Goal: Information Seeking & Learning: Learn about a topic

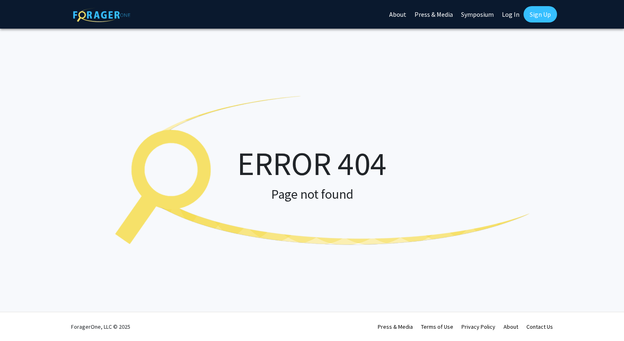
click at [513, 14] on link "Log In" at bounding box center [511, 14] width 26 height 29
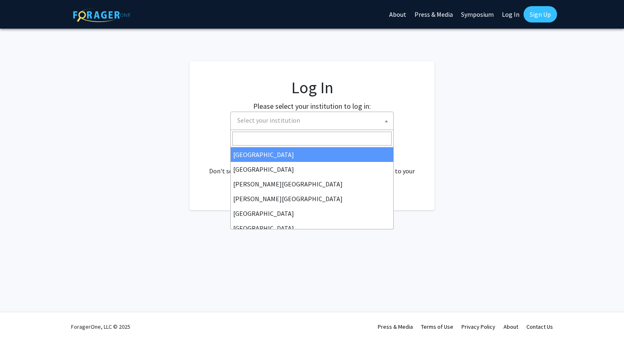
click at [346, 123] on span "Select your institution" at bounding box center [313, 120] width 159 height 17
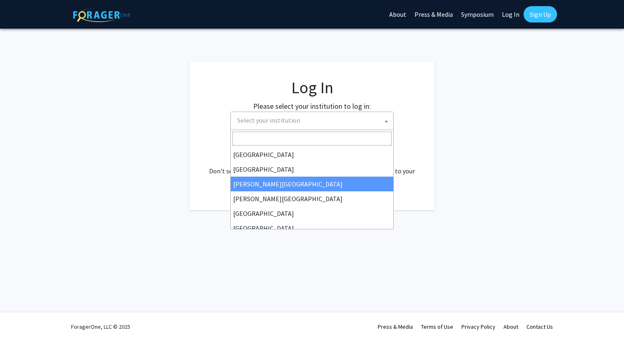
select select "5"
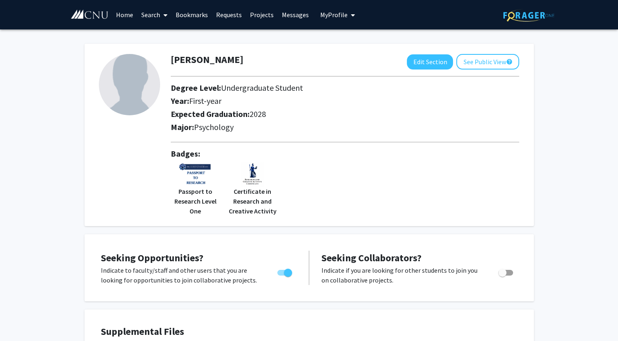
click at [159, 15] on link "Search" at bounding box center [154, 14] width 34 height 29
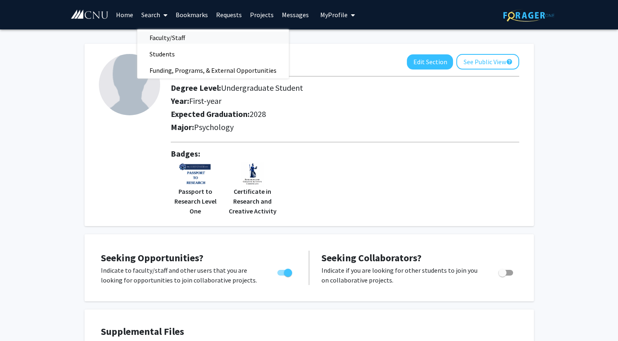
click at [168, 34] on span "Faculty/Staff" at bounding box center [167, 37] width 60 height 16
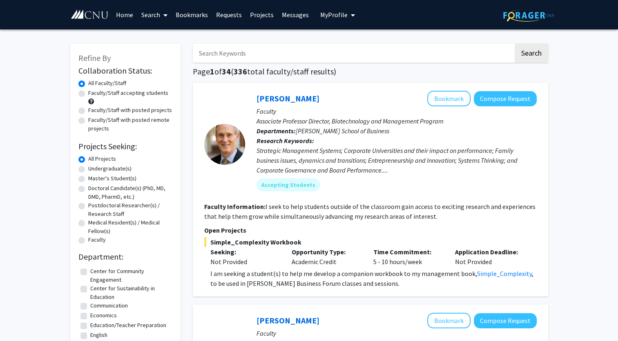
click at [128, 92] on label "Faculty/Staff accepting students" at bounding box center [128, 93] width 80 height 9
click at [94, 92] on input "Faculty/Staff accepting students" at bounding box center [90, 91] width 5 height 5
radio input "true"
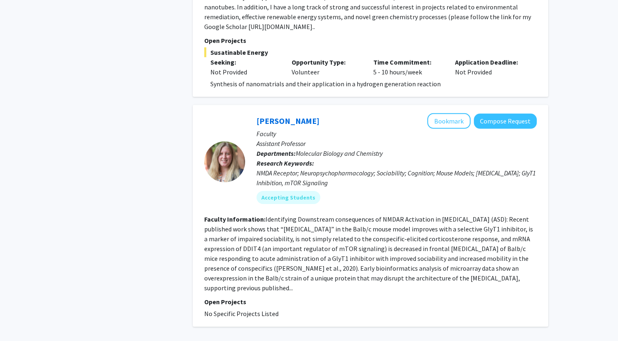
scroll to position [2541, 0]
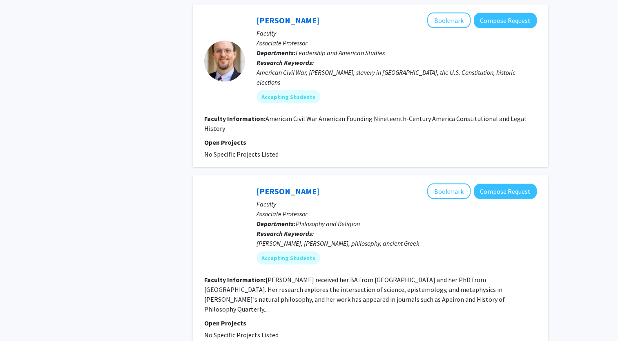
scroll to position [1708, 0]
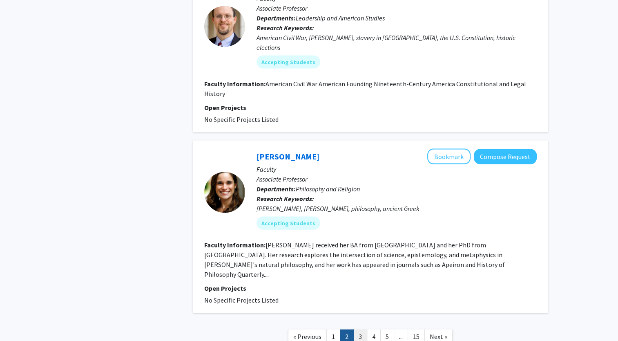
click at [360, 329] on link "3" at bounding box center [360, 336] width 14 height 14
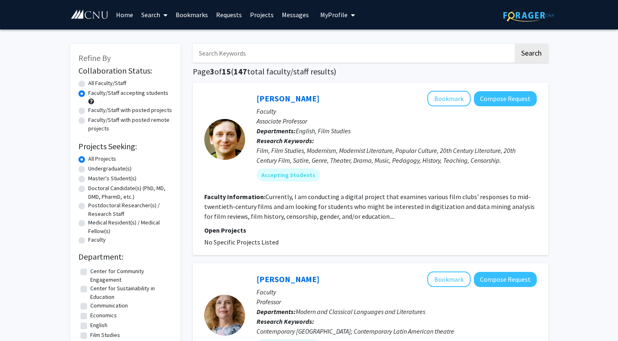
click at [137, 108] on label "Faculty/Staff with posted projects" at bounding box center [130, 110] width 84 height 9
click at [94, 108] on input "Faculty/Staff with posted projects" at bounding box center [90, 108] width 5 height 5
radio input "true"
